Goal: Task Accomplishment & Management: Complete application form

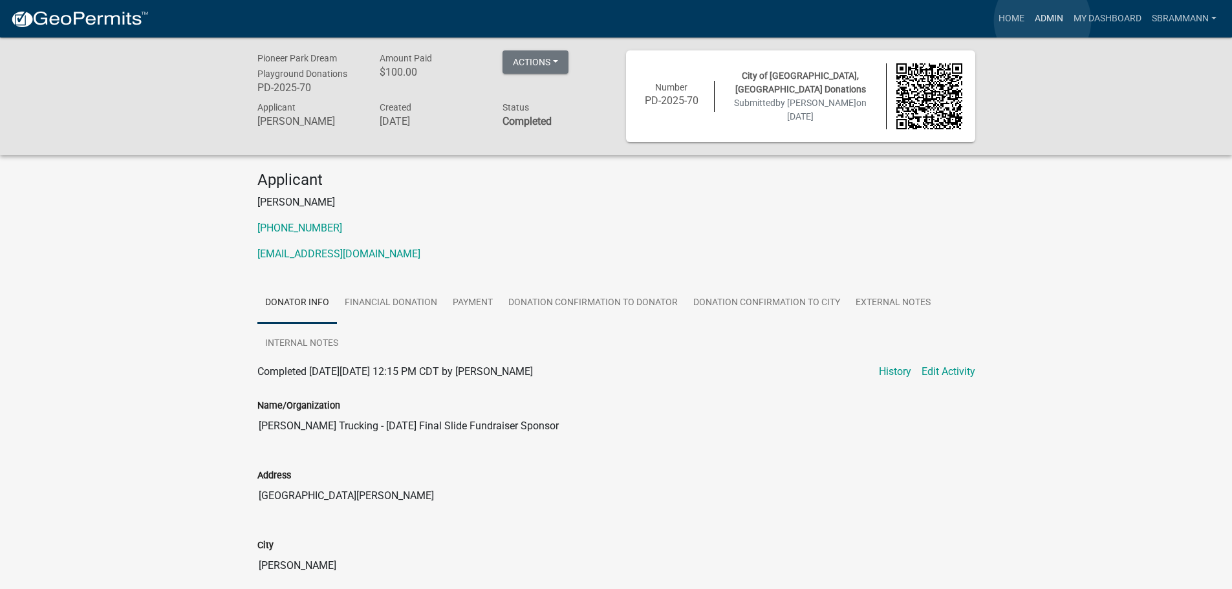
click at [1042, 23] on link "Admin" at bounding box center [1049, 18] width 39 height 25
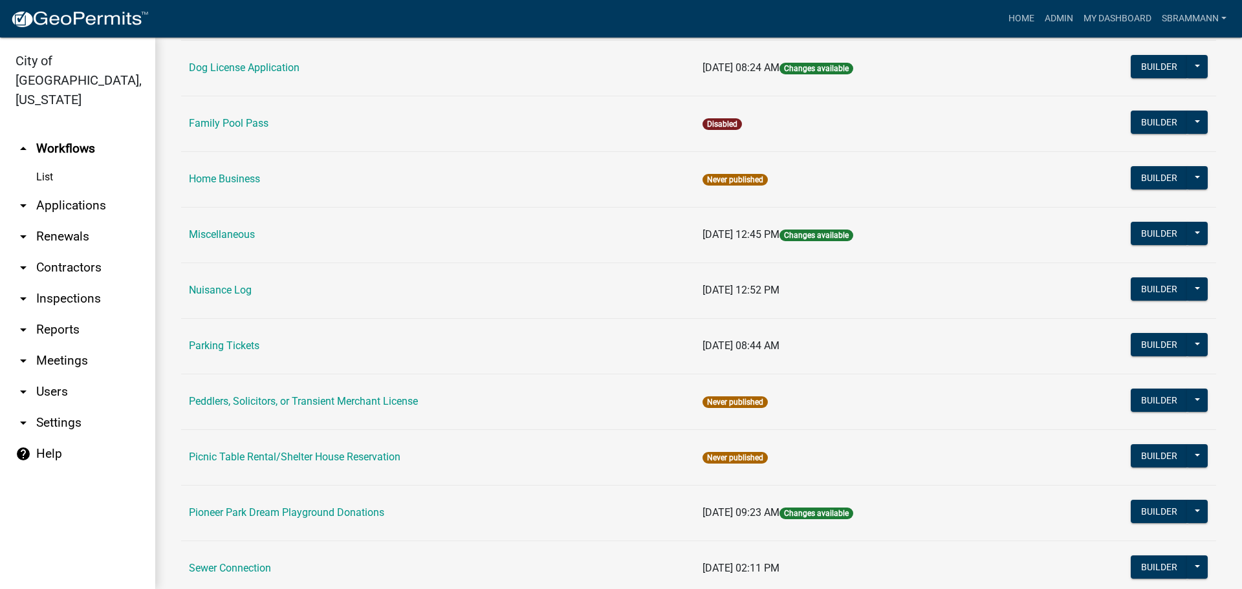
scroll to position [783, 0]
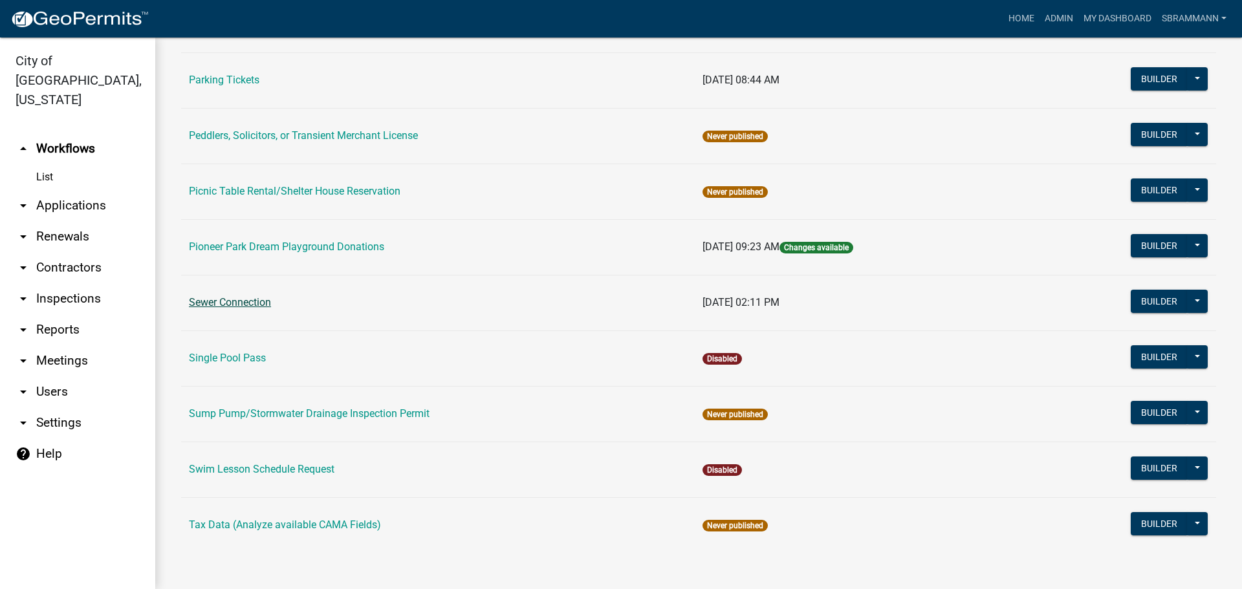
click at [211, 303] on link "Sewer Connection" at bounding box center [230, 302] width 82 height 12
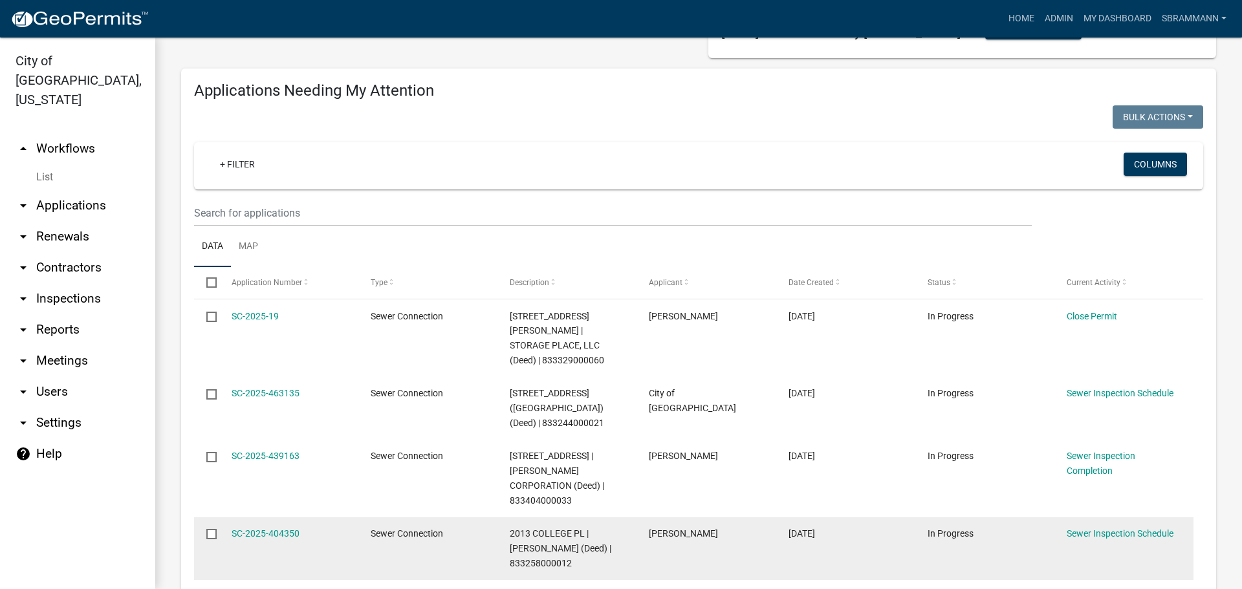
scroll to position [259, 0]
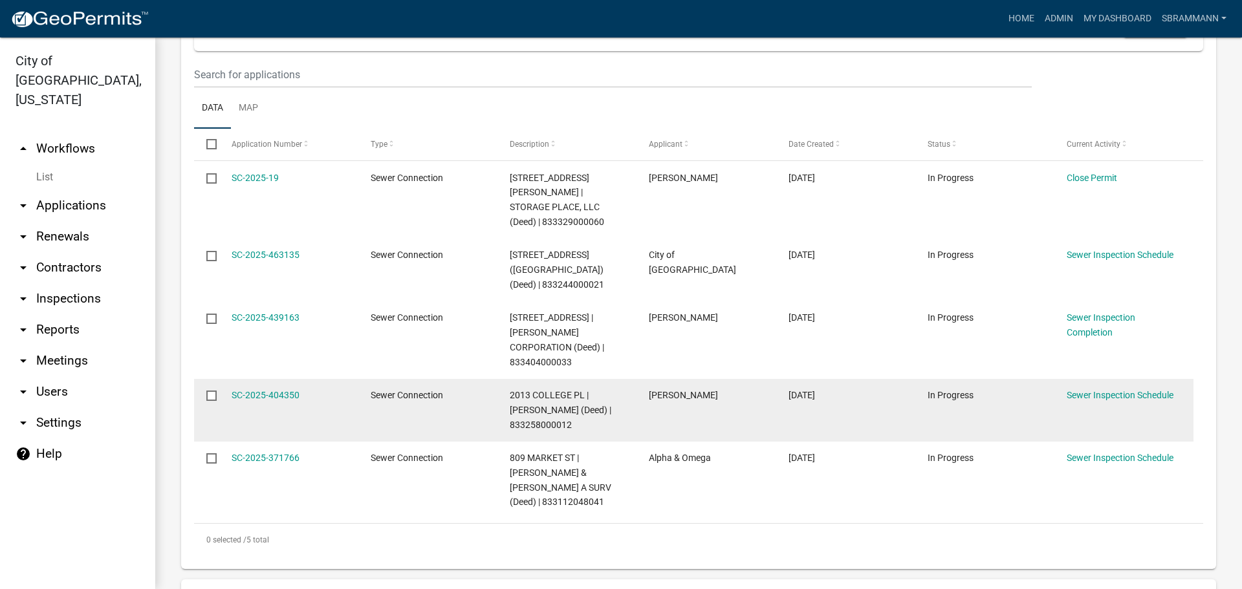
select select "3: 100"
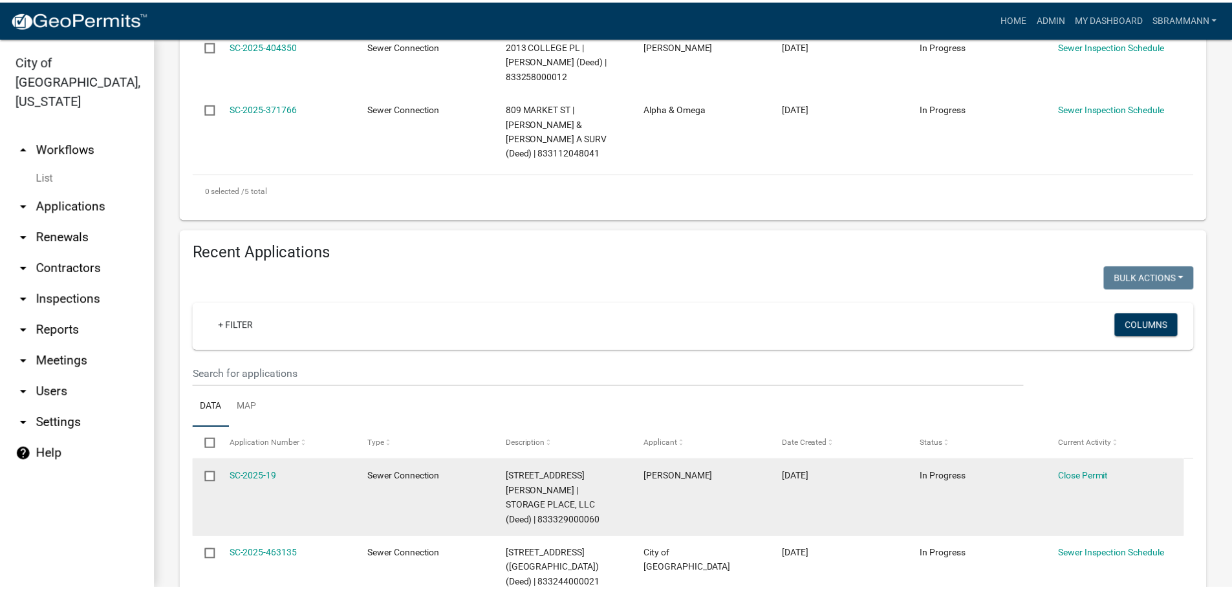
scroll to position [647, 0]
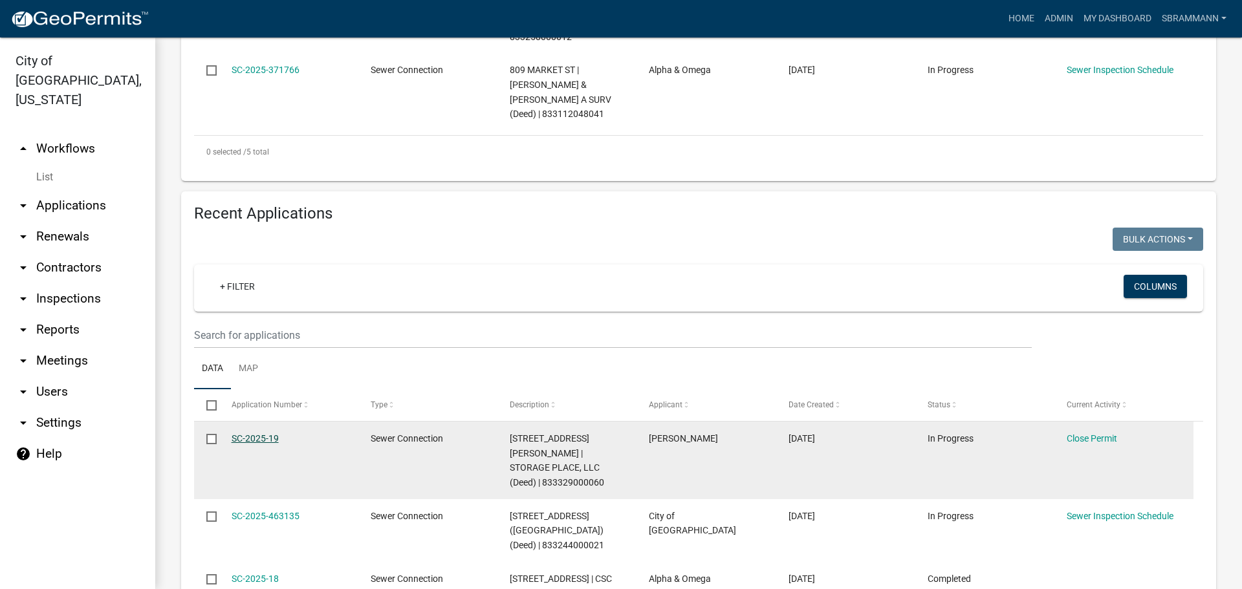
click at [256, 433] on link "SC-2025-19" at bounding box center [255, 438] width 47 height 10
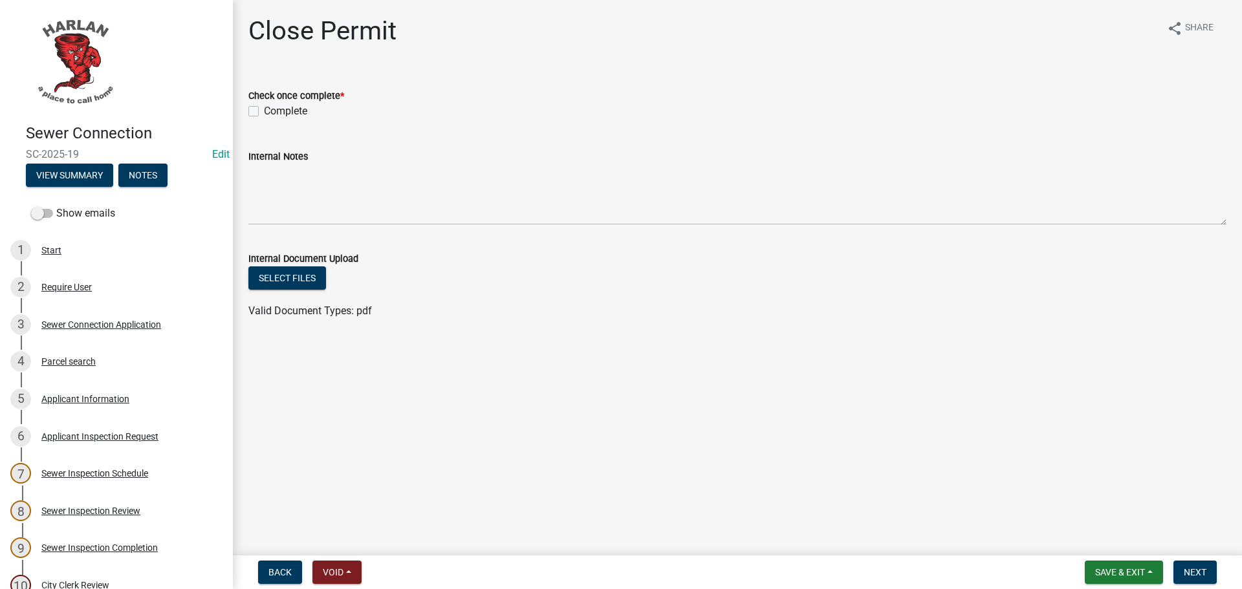
click at [264, 109] on label "Complete" at bounding box center [285, 112] width 43 height 16
click at [264, 109] on input "Complete" at bounding box center [268, 108] width 8 height 8
checkbox input "true"
click at [1196, 576] on span "Next" at bounding box center [1195, 572] width 23 height 10
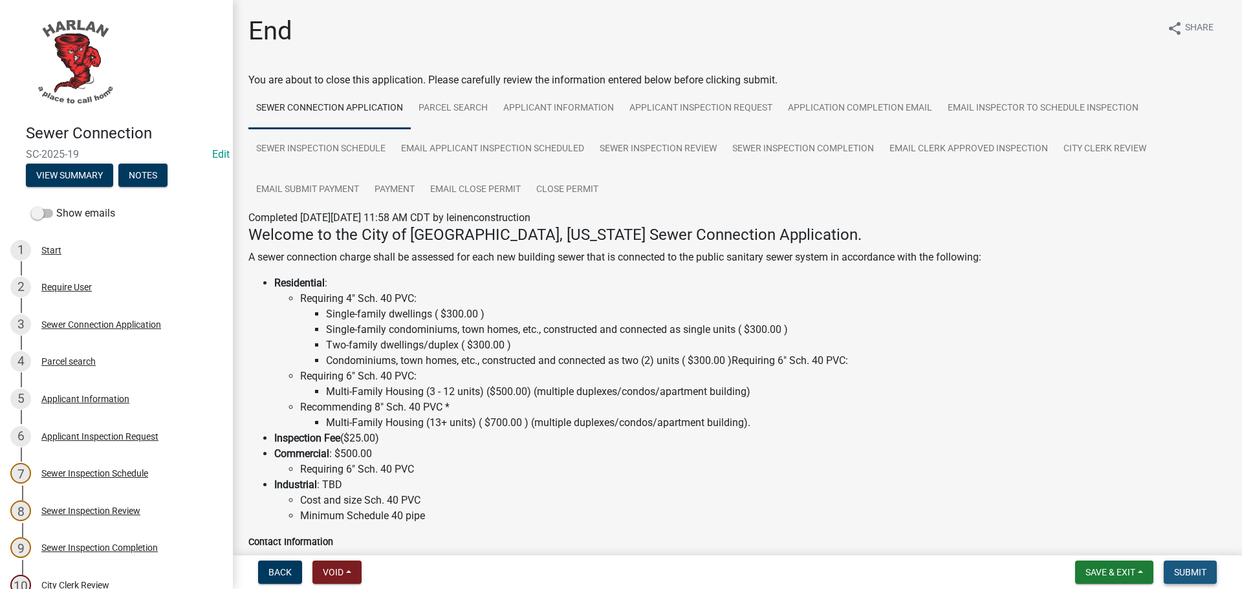
click at [1188, 571] on span "Submit" at bounding box center [1190, 572] width 32 height 10
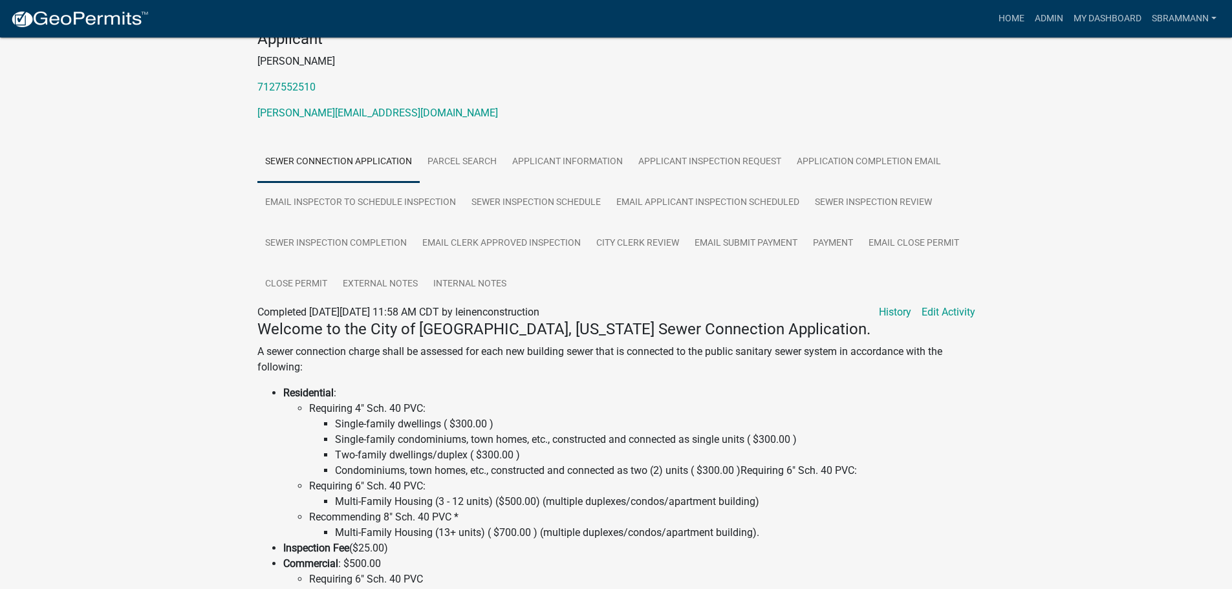
scroll to position [23, 0]
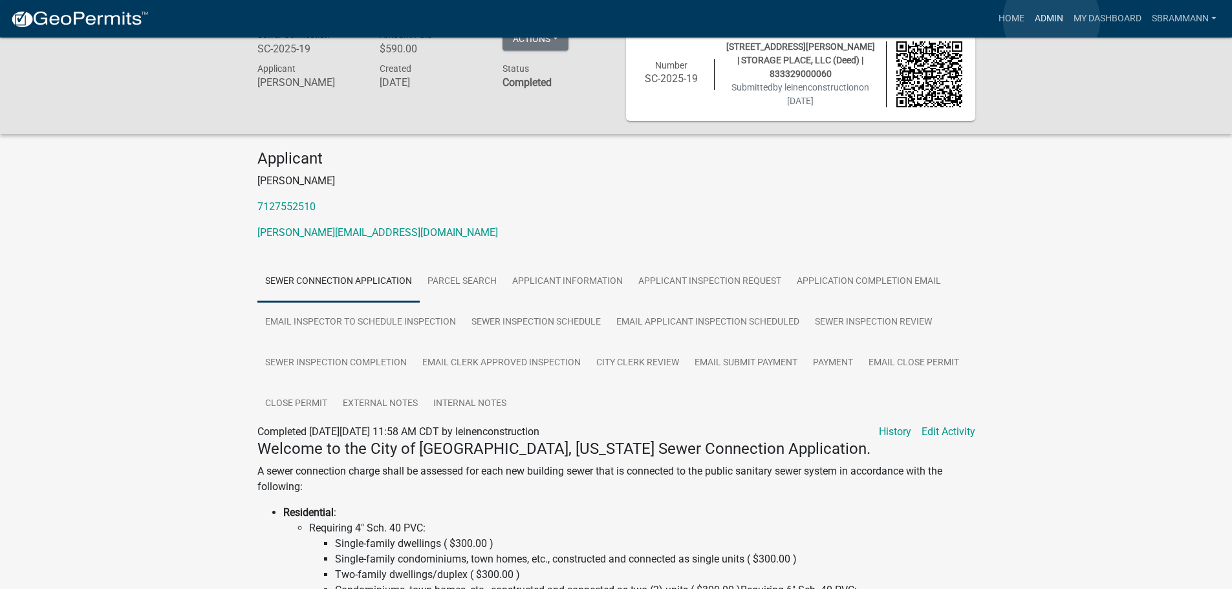
click at [1052, 19] on link "Admin" at bounding box center [1049, 18] width 39 height 25
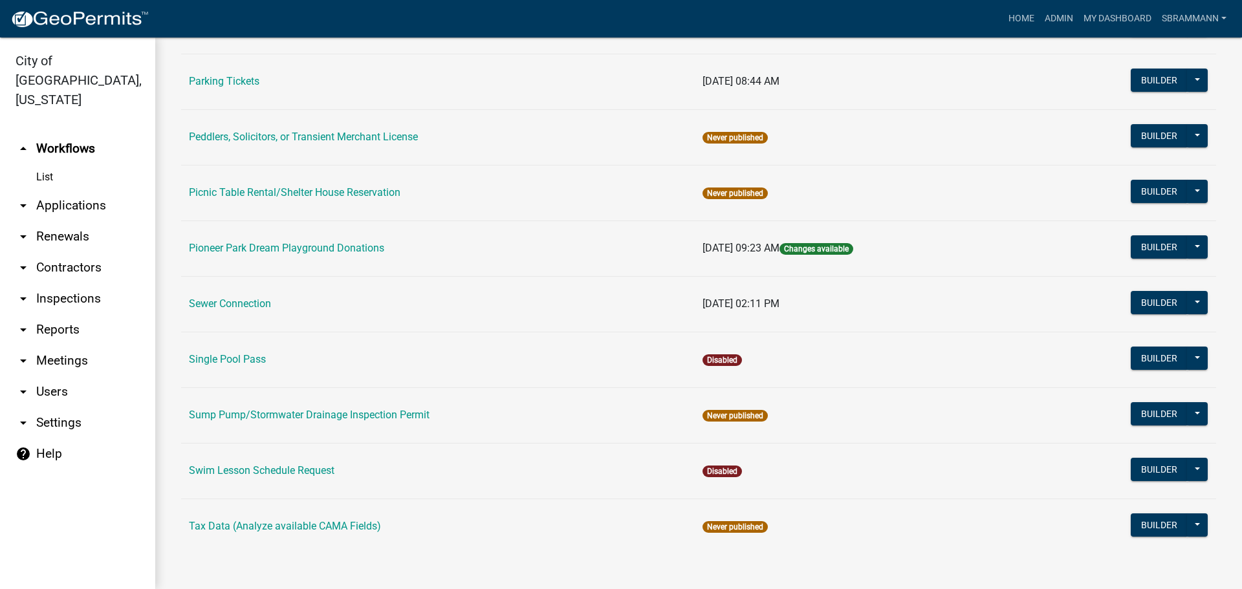
scroll to position [783, 0]
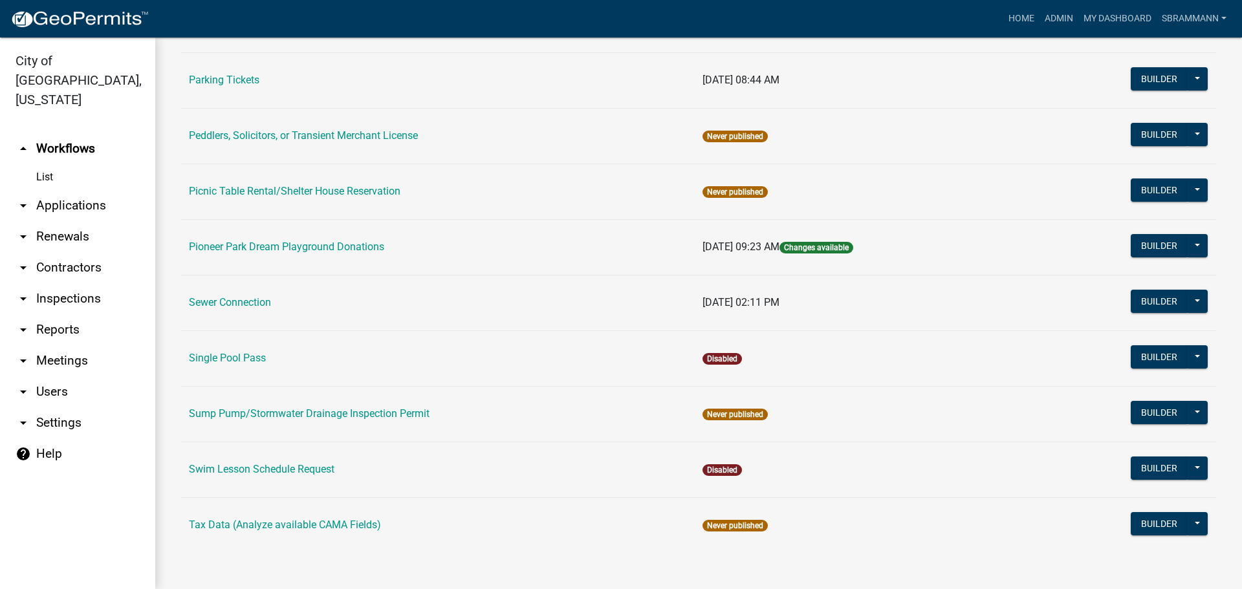
click at [223, 301] on link "Sewer Connection" at bounding box center [230, 302] width 82 height 12
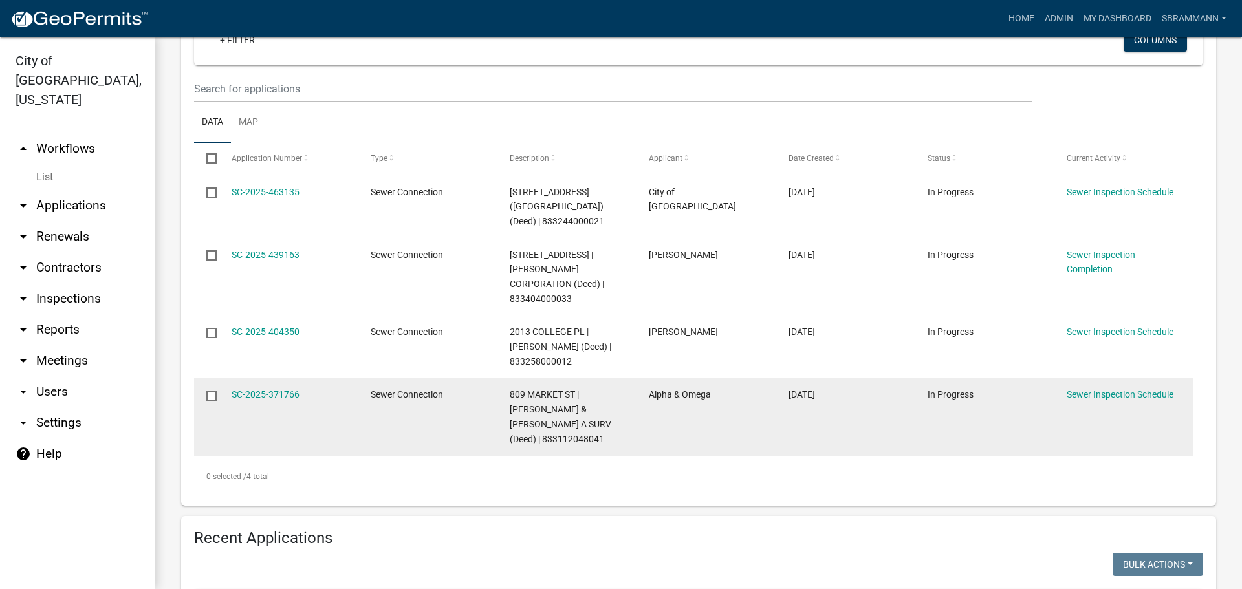
select select "3: 100"
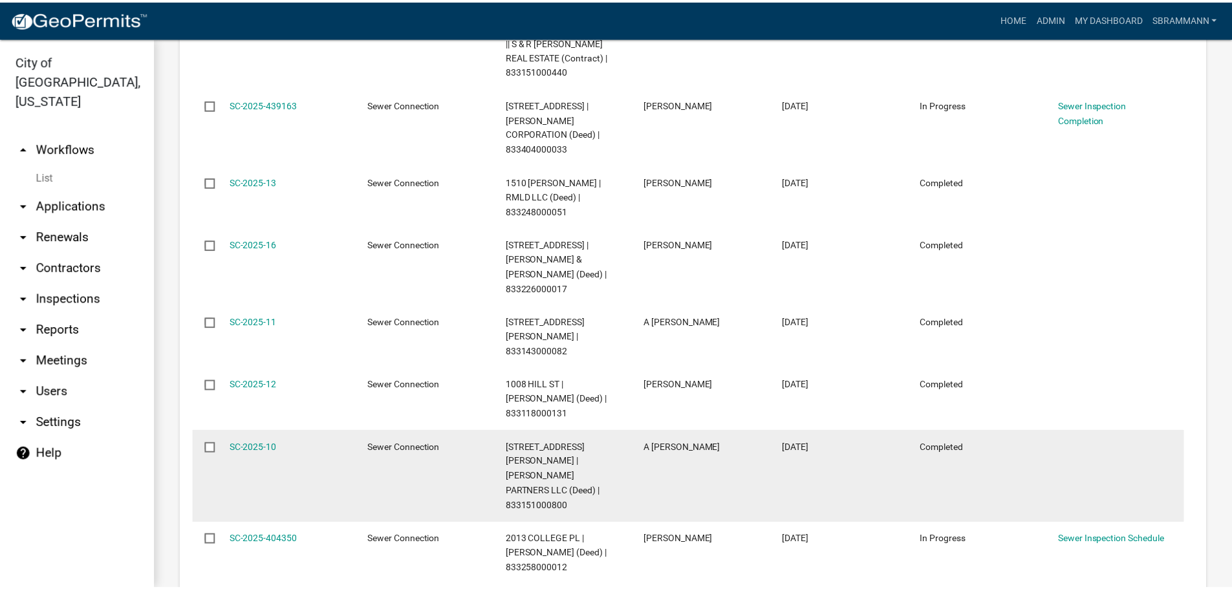
scroll to position [1289, 0]
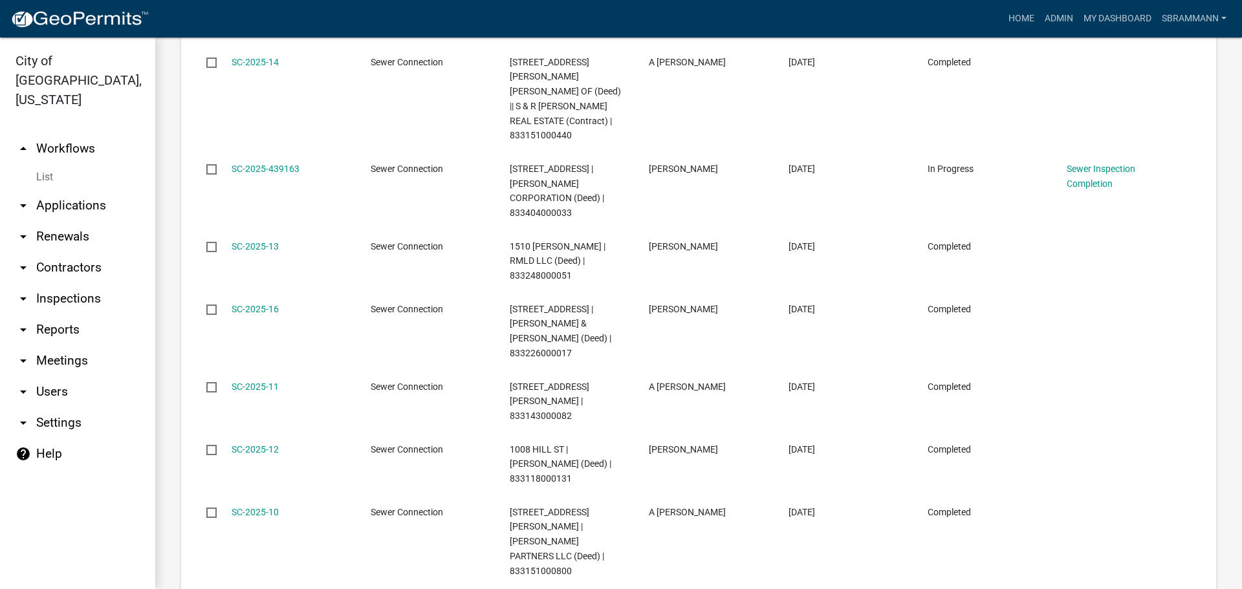
click at [256, 304] on link "SC-2025-16" at bounding box center [255, 309] width 47 height 10
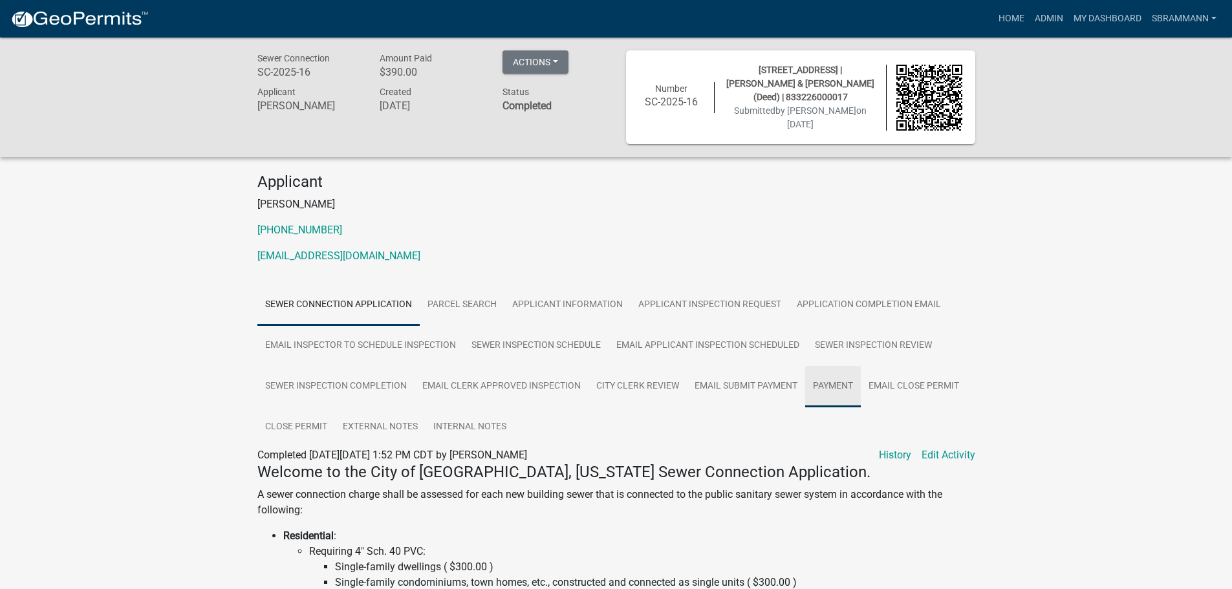
click at [840, 386] on link "Payment" at bounding box center [833, 386] width 56 height 41
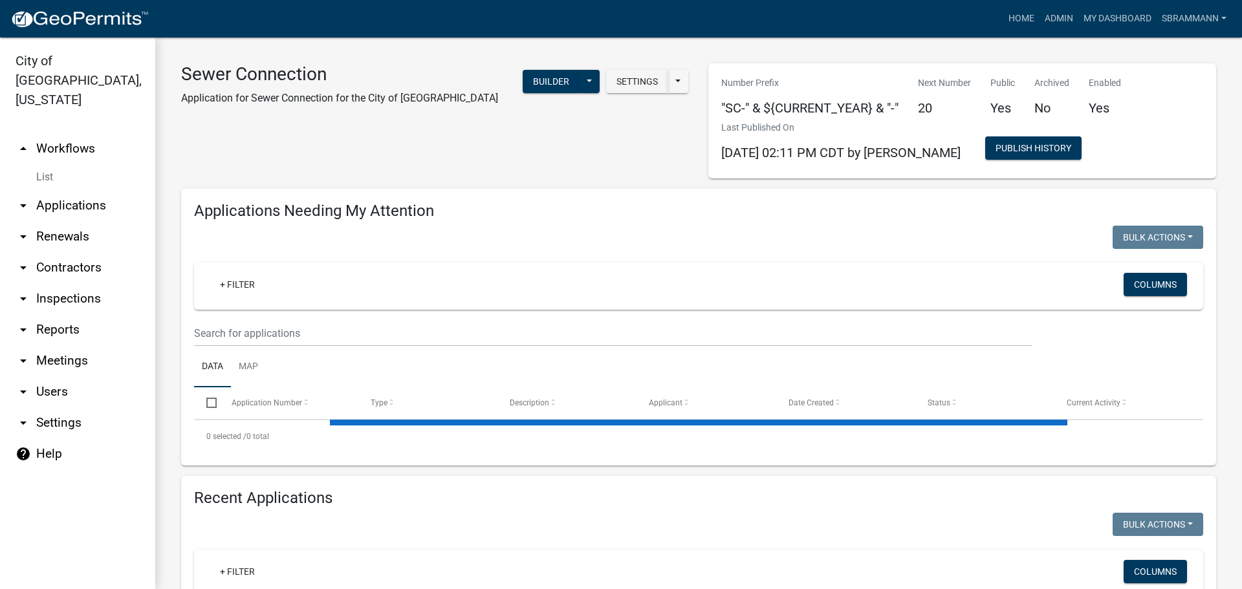
select select "3: 100"
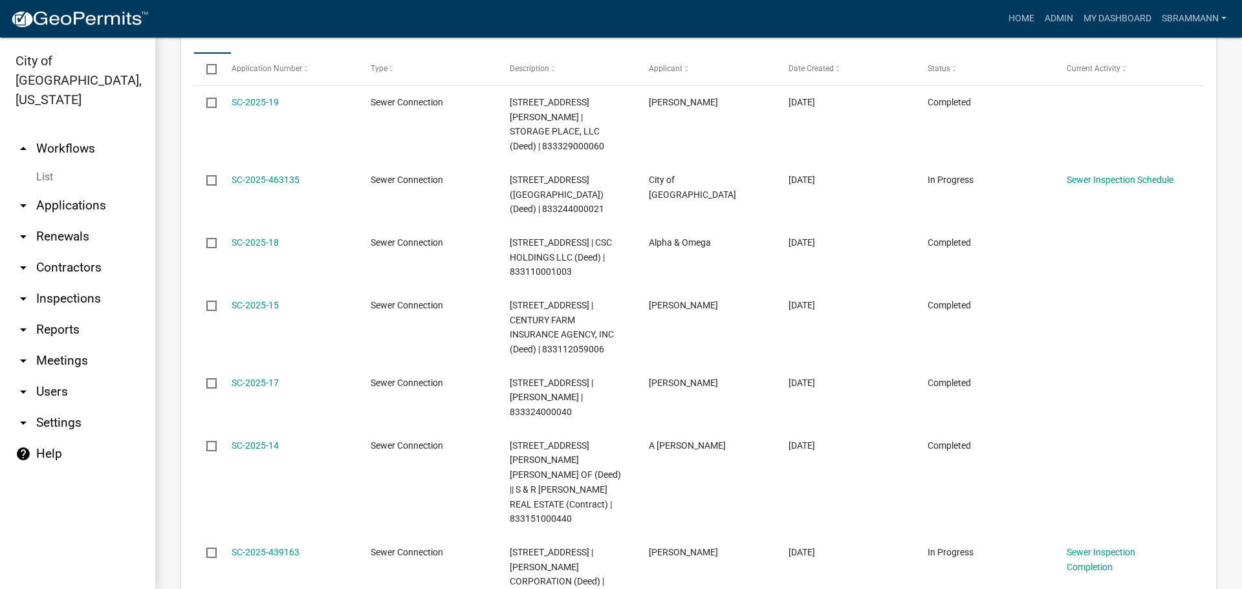
scroll to position [1100, 0]
